Goal: Task Accomplishment & Management: Manage account settings

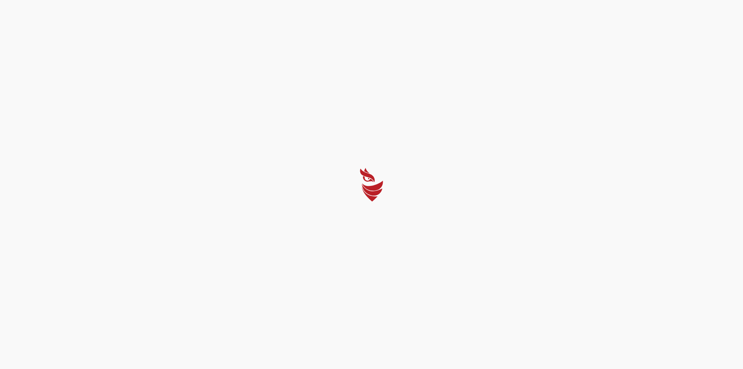
click at [378, 250] on div at bounding box center [371, 184] width 743 height 369
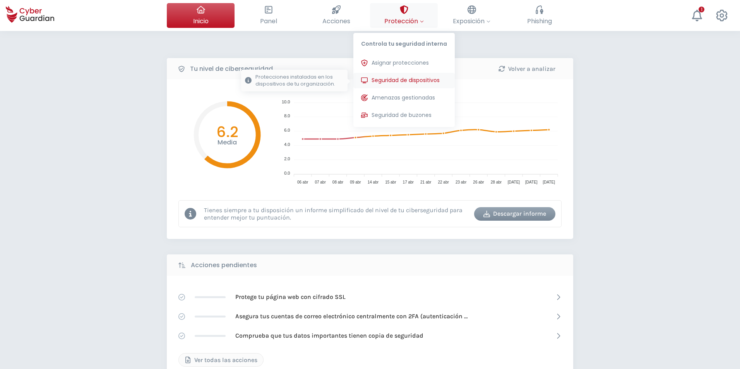
click at [396, 81] on span "Seguridad de dispositivos" at bounding box center [405, 80] width 68 height 8
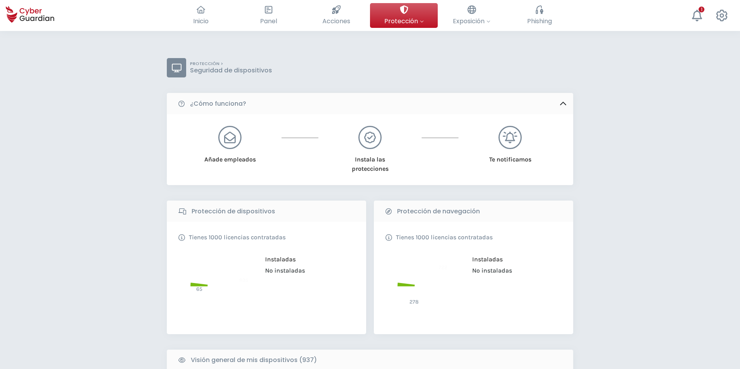
scroll to position [193, 0]
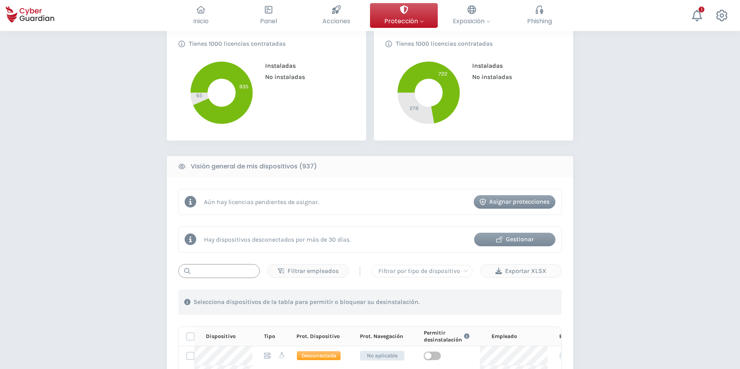
click at [200, 272] on input "text" at bounding box center [218, 271] width 81 height 14
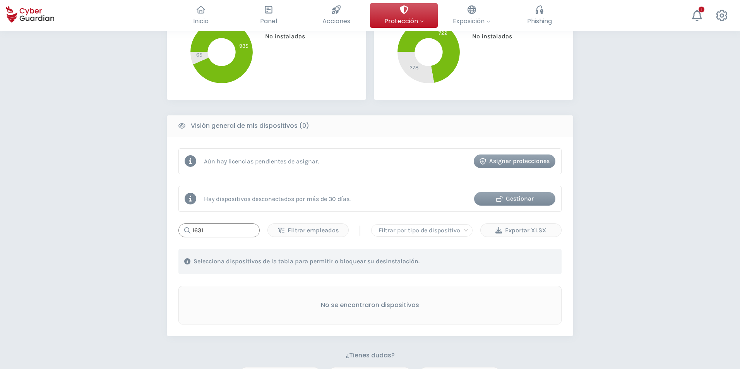
scroll to position [309, 0]
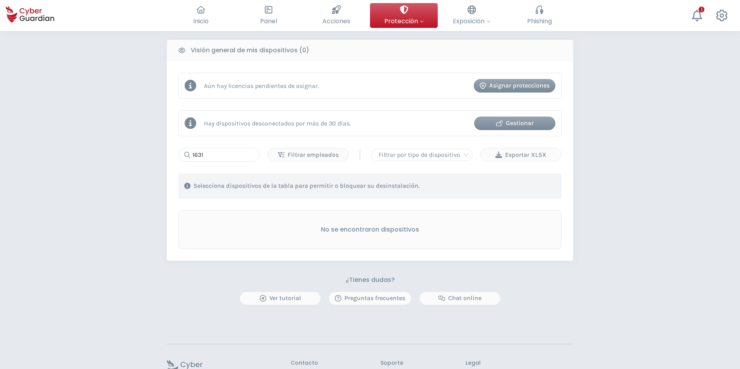
drag, startPoint x: 189, startPoint y: 155, endPoint x: 190, endPoint y: 159, distance: 4.0
click at [189, 156] on icon at bounding box center [184, 155] width 12 height 6
click at [191, 159] on input "1631" at bounding box center [218, 155] width 81 height 14
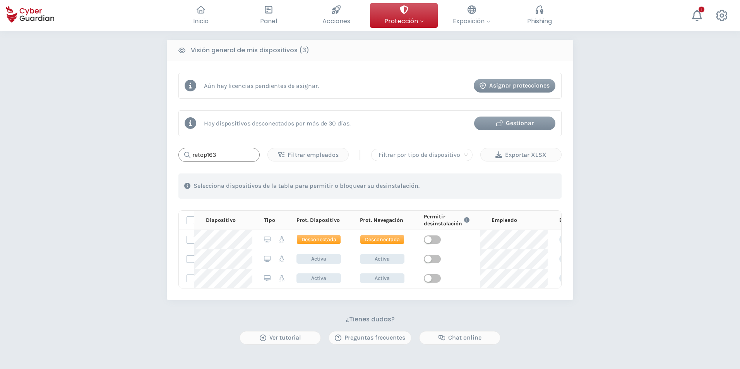
type input "retop163"
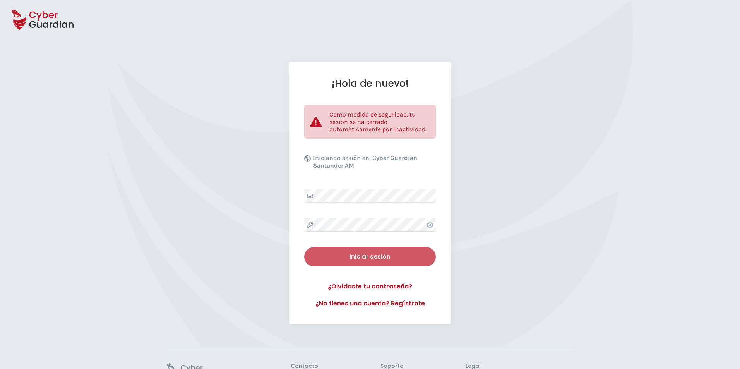
click at [331, 255] on div "Iniciar sesión" at bounding box center [370, 256] width 120 height 9
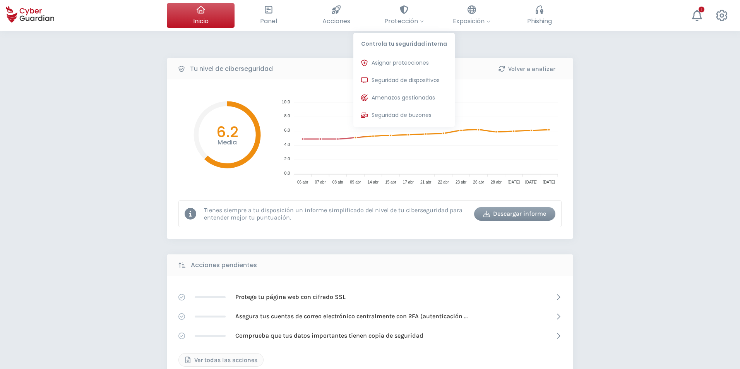
drag, startPoint x: 381, startPoint y: 82, endPoint x: 14, endPoint y: 367, distance: 464.7
click at [380, 82] on span "Seguridad de dispositivos" at bounding box center [405, 80] width 68 height 8
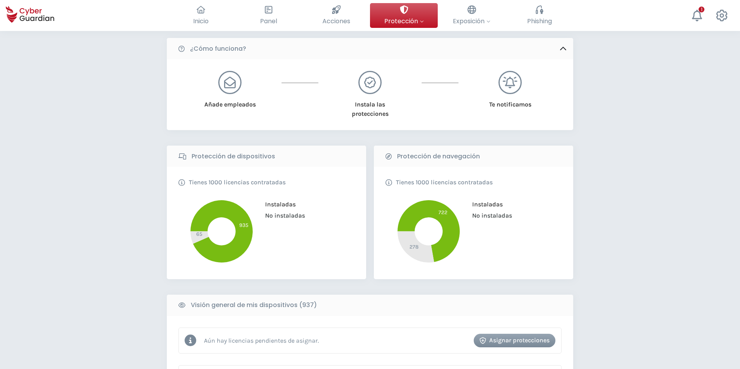
scroll to position [193, 0]
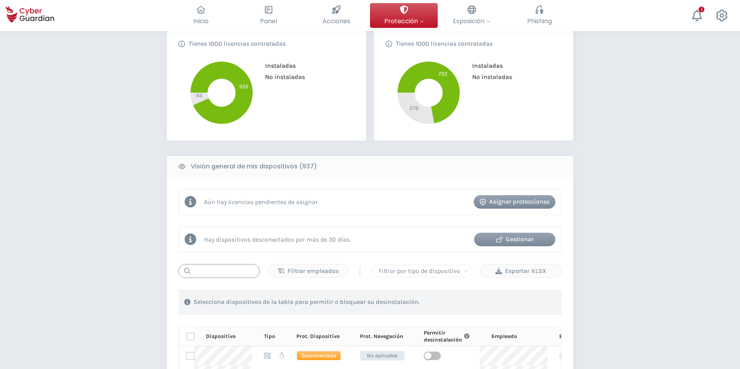
click at [214, 271] on input "text" at bounding box center [218, 271] width 81 height 14
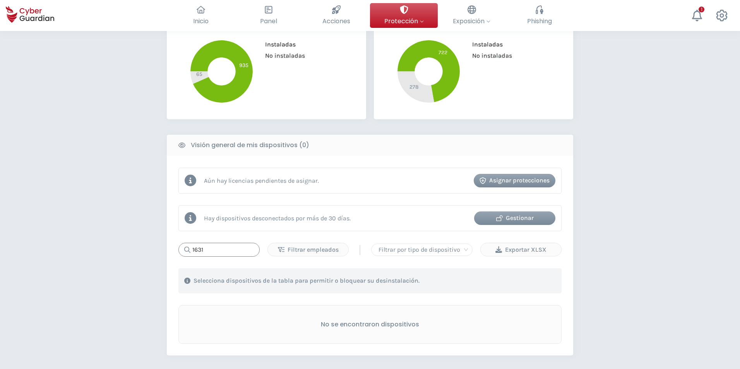
scroll to position [232, 0]
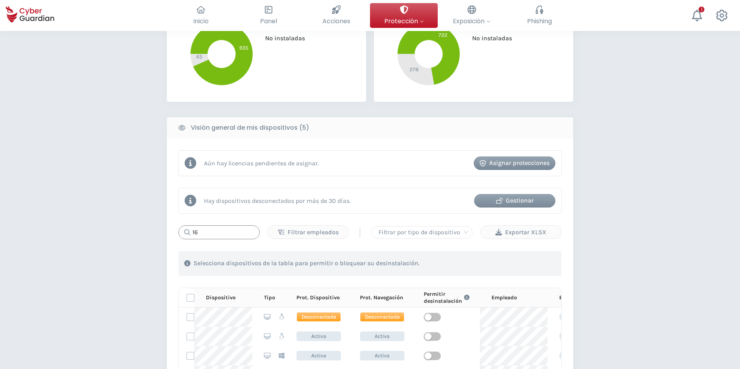
type input "1"
click at [202, 231] on input "de" at bounding box center [218, 232] width 81 height 14
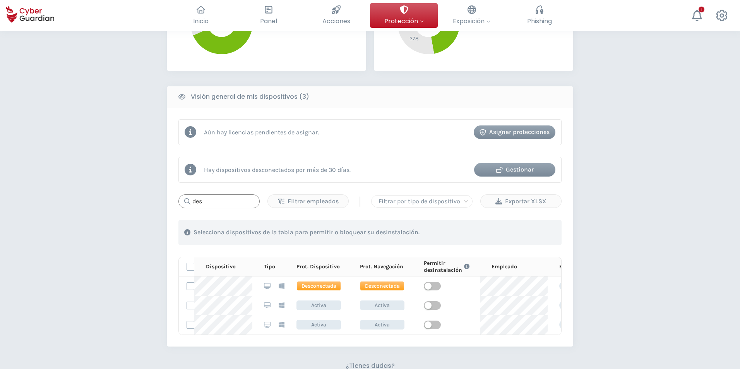
scroll to position [309, 0]
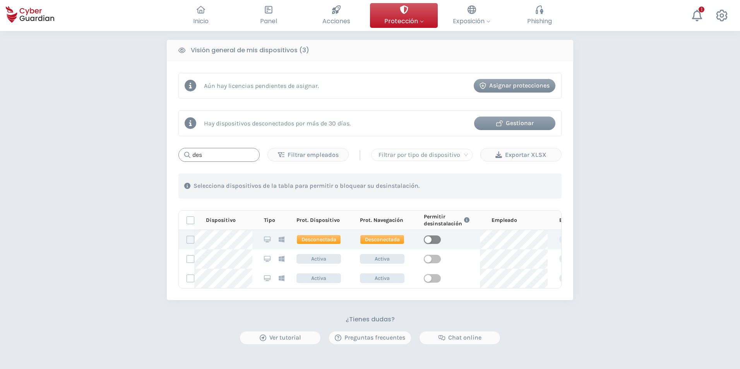
type input "des"
drag, startPoint x: 435, startPoint y: 239, endPoint x: 437, endPoint y: 250, distance: 10.3
click at [435, 240] on span "button" at bounding box center [432, 239] width 17 height 9
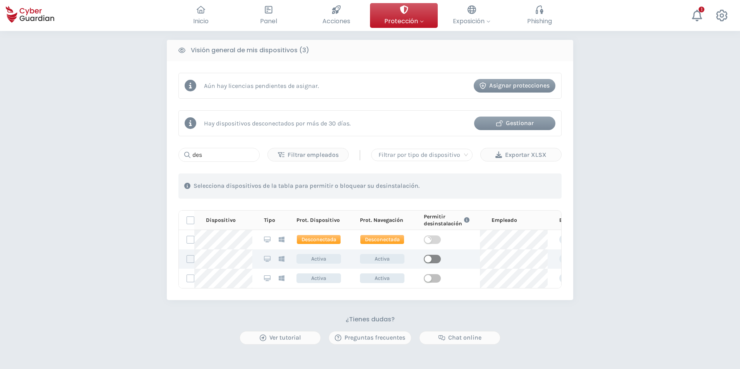
click at [436, 259] on span "button" at bounding box center [432, 259] width 17 height 9
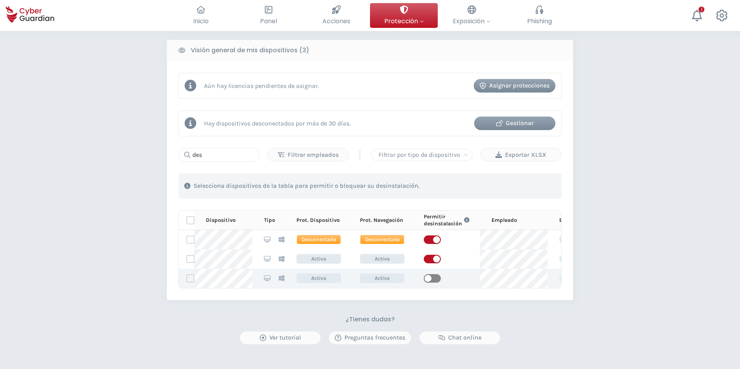
click at [432, 277] on span "button" at bounding box center [432, 278] width 17 height 9
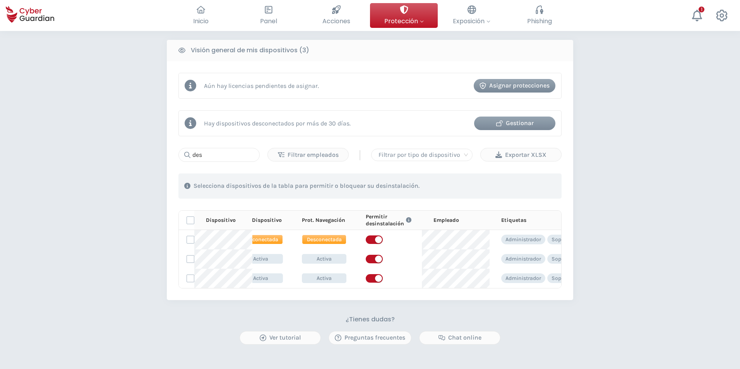
scroll to position [0, 0]
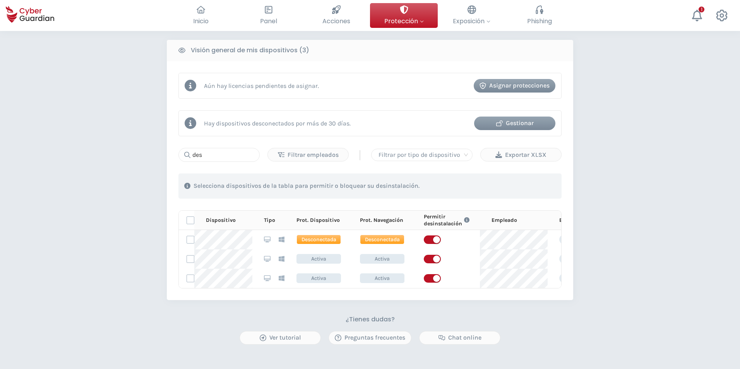
click at [45, 297] on div "PROTECCIÓN > Seguridad de dispositivos ¿Cómo funciona? Añade empleados Instala …" at bounding box center [370, 92] width 740 height 743
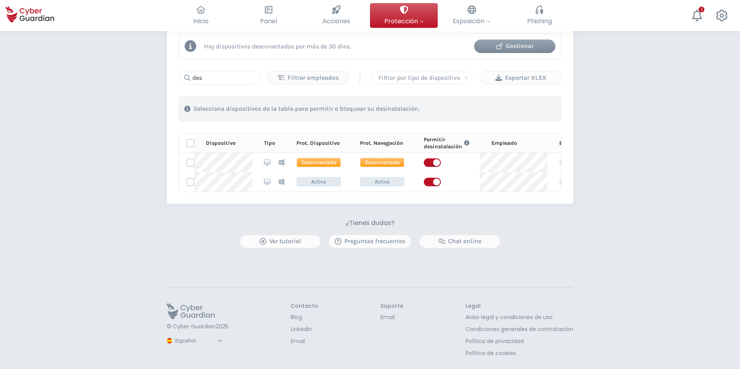
scroll to position [394, 0]
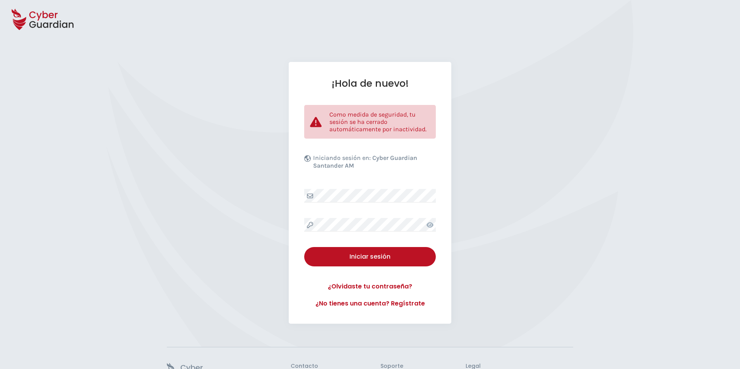
click at [332, 187] on div "¡Hola de nuevo! Como medida de seguridad, tu sesión se ha cerrado automáticamen…" at bounding box center [370, 193] width 162 height 262
click at [346, 252] on div "Iniciar sesión" at bounding box center [370, 256] width 120 height 9
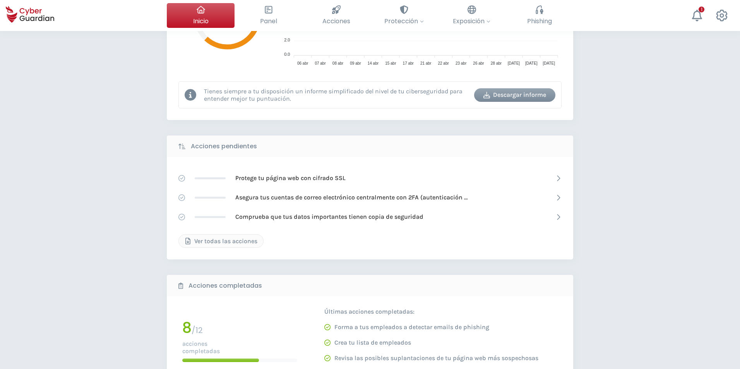
scroll to position [39, 0]
